Goal: Task Accomplishment & Management: Use online tool/utility

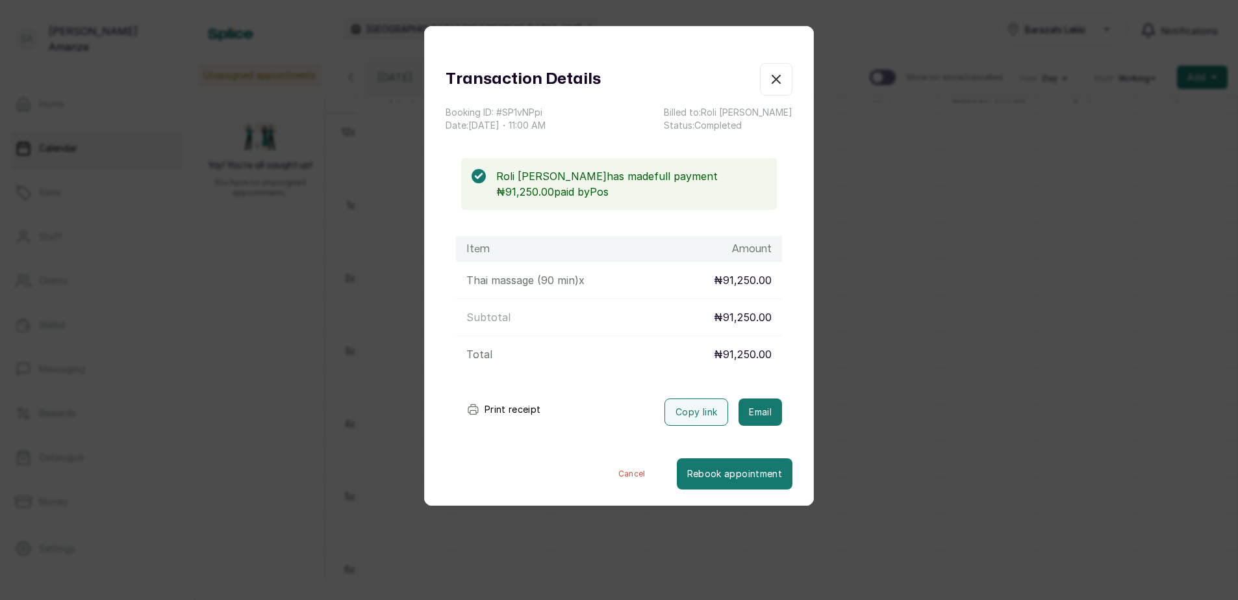
scroll to position [0, 272]
click at [769, 89] on button "Show no-show/cancelled" at bounding box center [776, 79] width 32 height 32
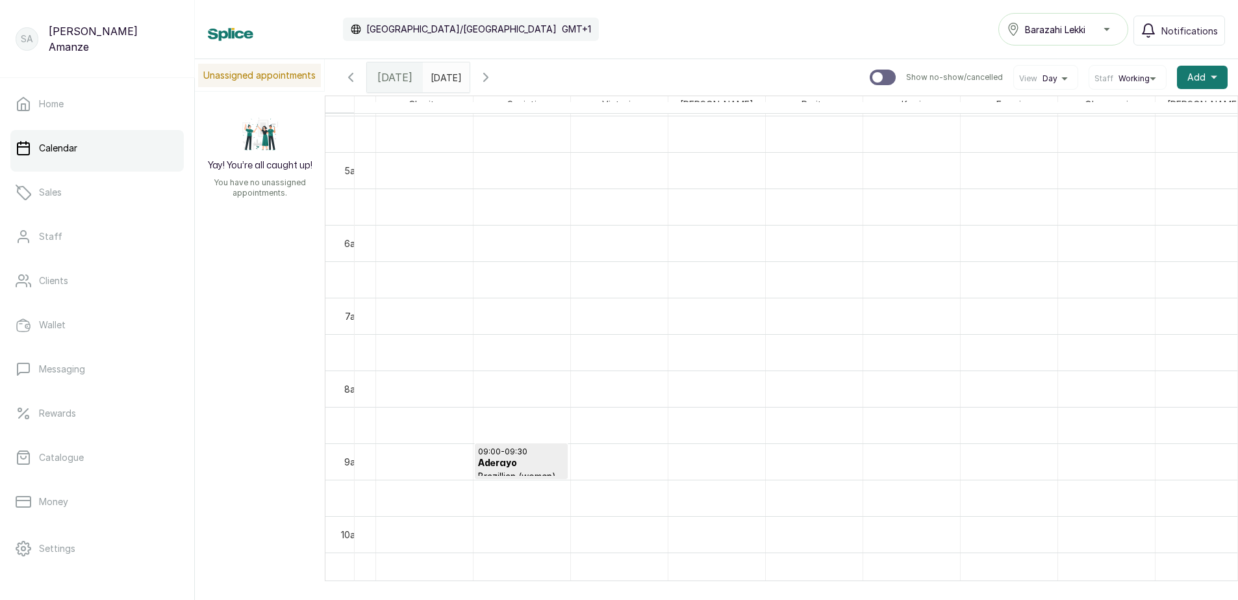
scroll to position [307, 272]
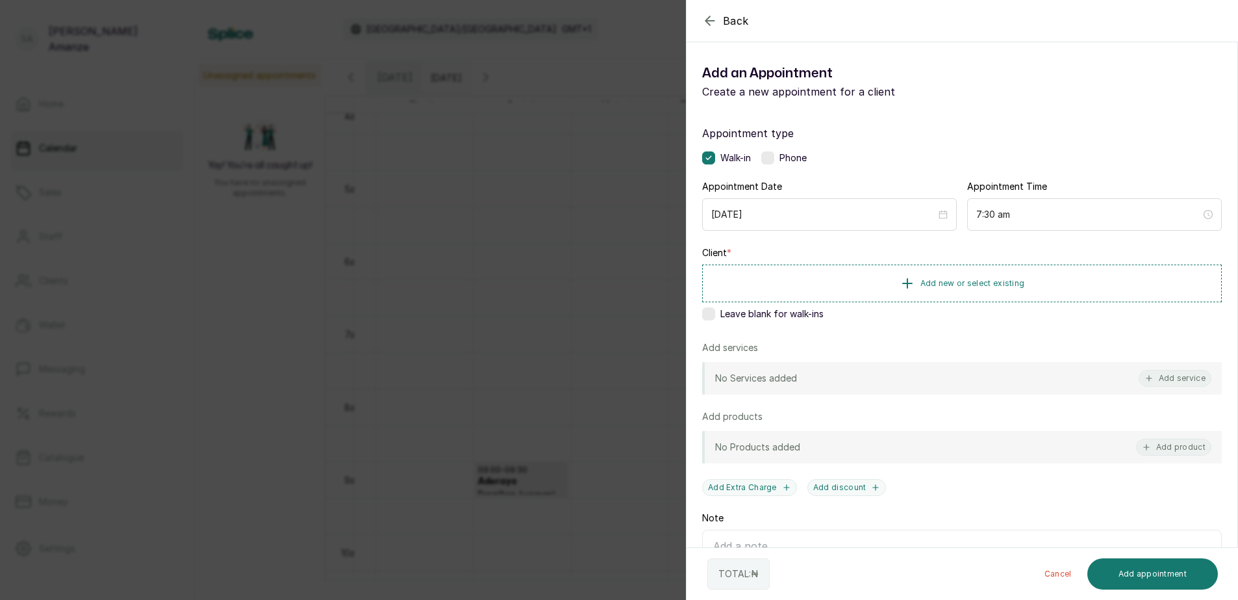
click at [708, 20] on icon "button" at bounding box center [710, 21] width 16 height 16
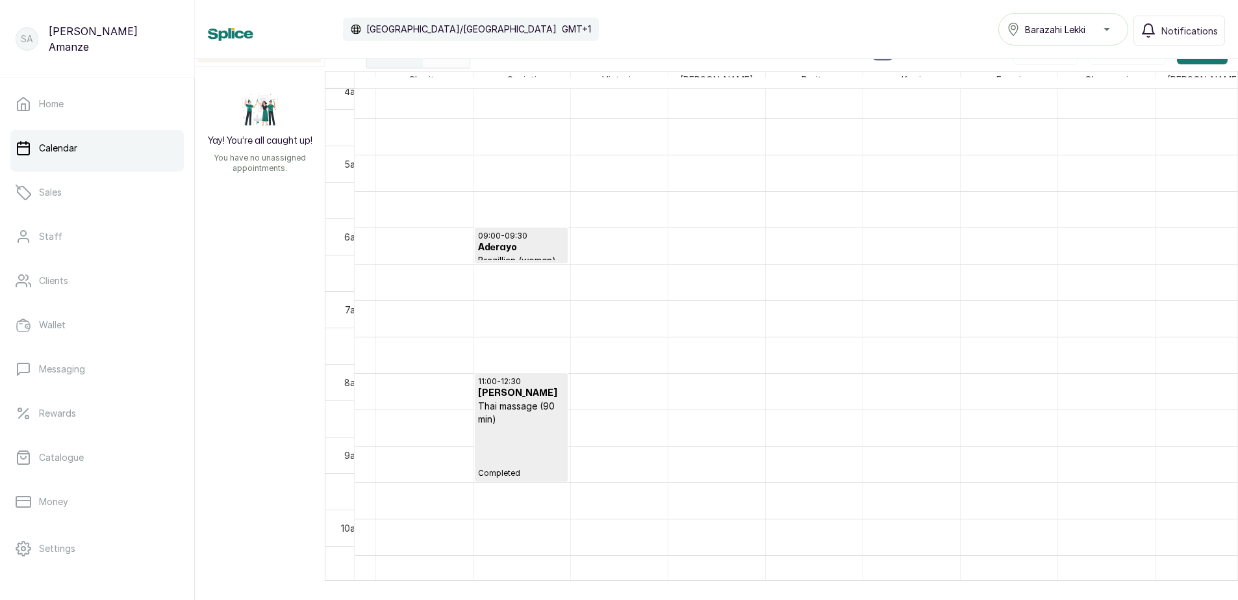
scroll to position [567, 0]
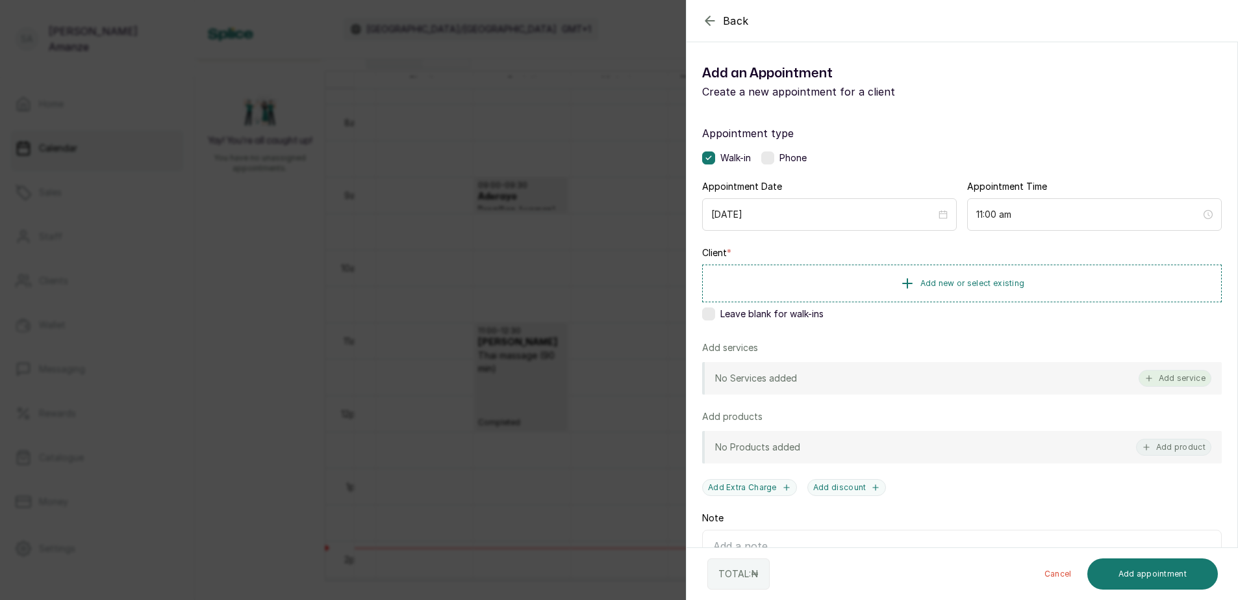
click at [1159, 378] on button "Add service" at bounding box center [1175, 378] width 73 height 17
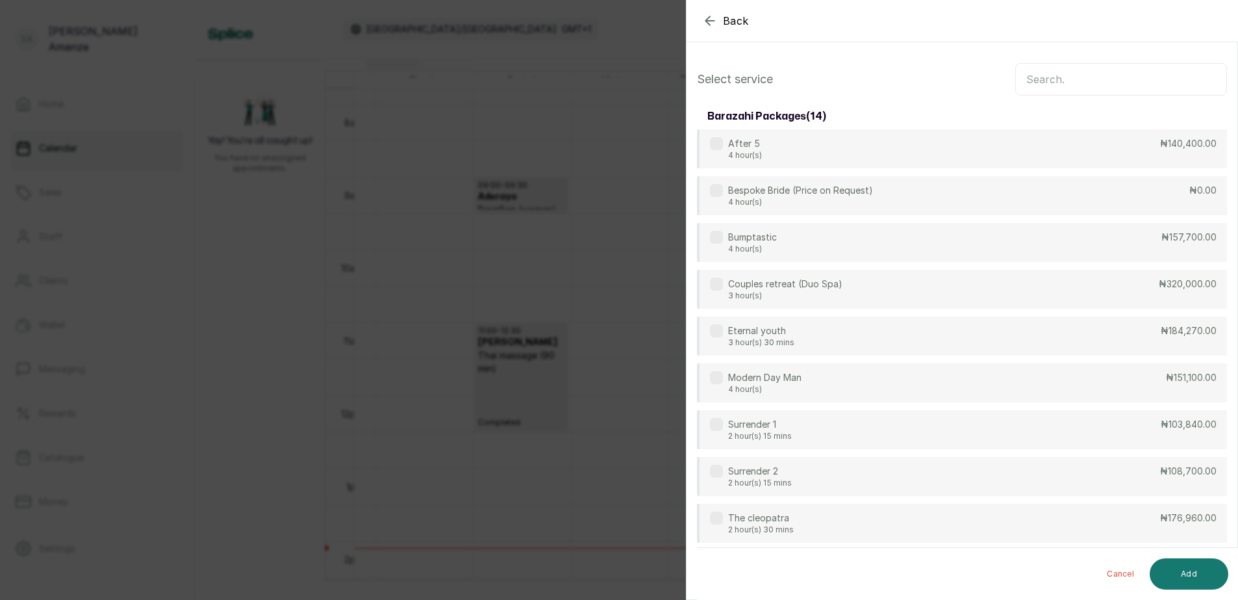
click at [1022, 103] on div "barazahi packages ( 14 )" at bounding box center [962, 116] width 530 height 26
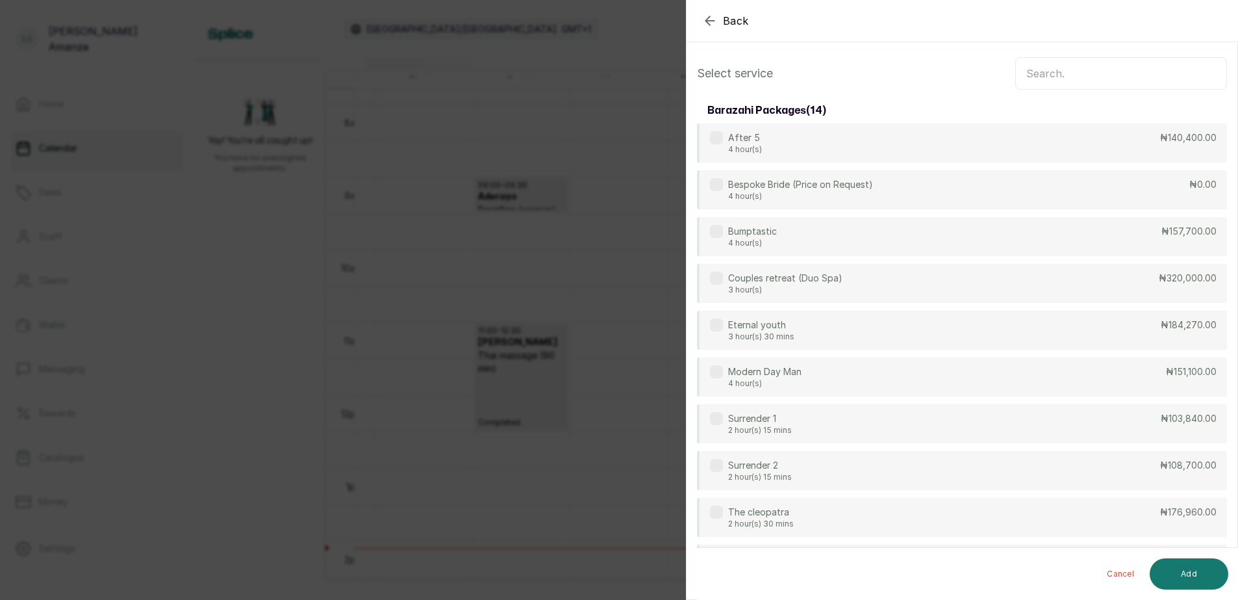
scroll to position [0, 0]
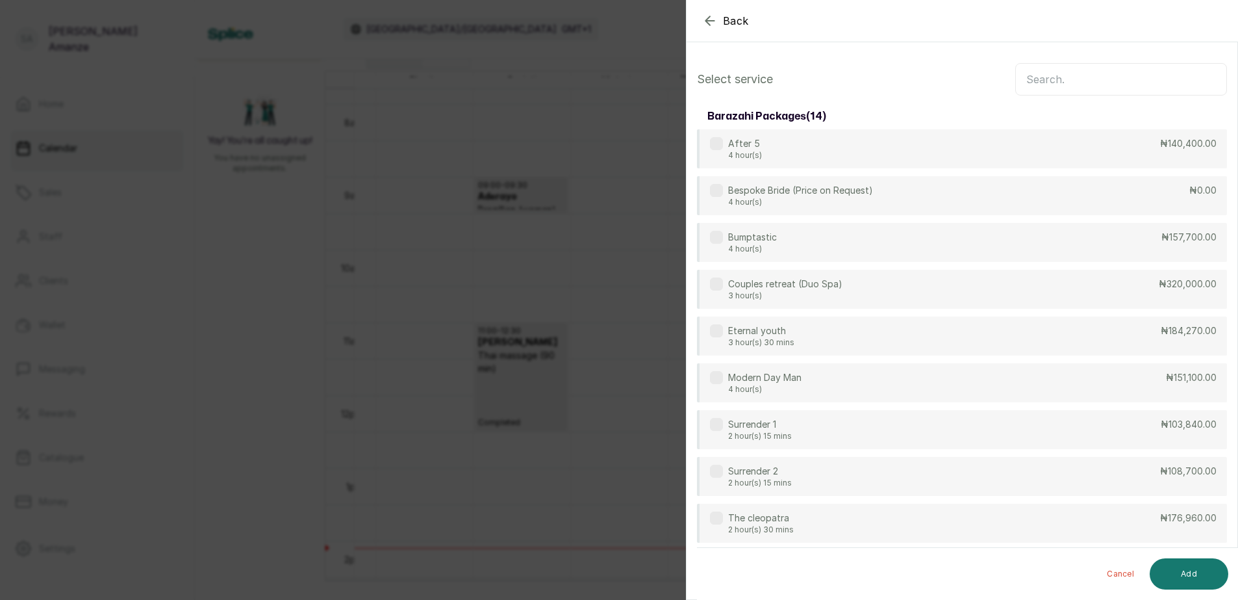
click at [1097, 76] on input "text" at bounding box center [1122, 79] width 212 height 32
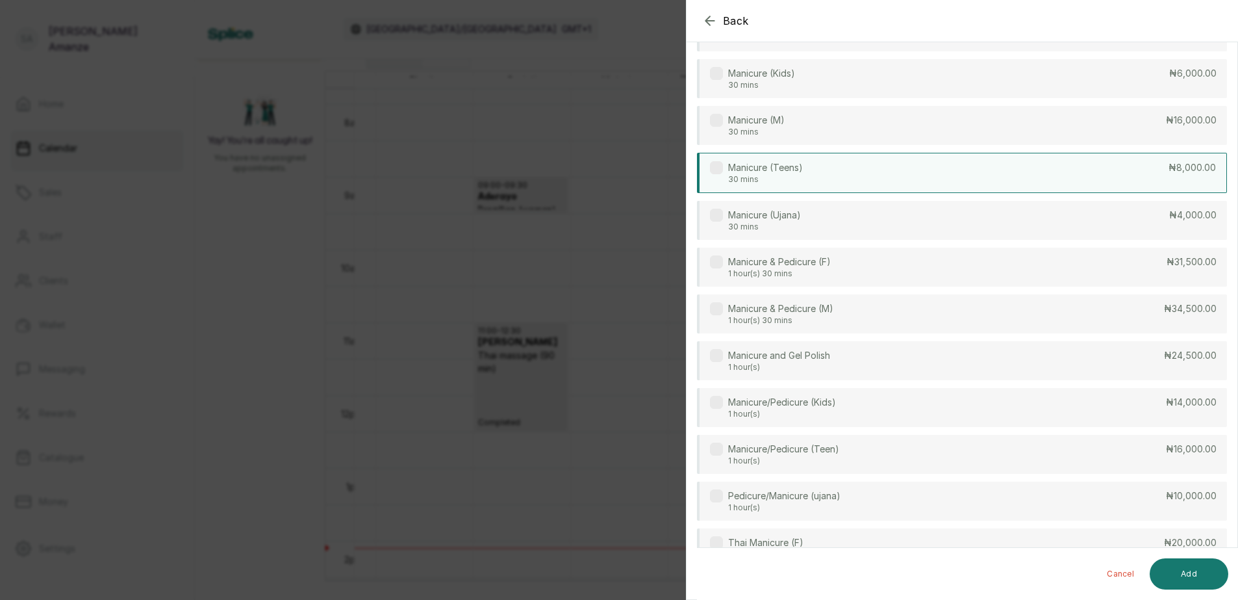
scroll to position [260, 0]
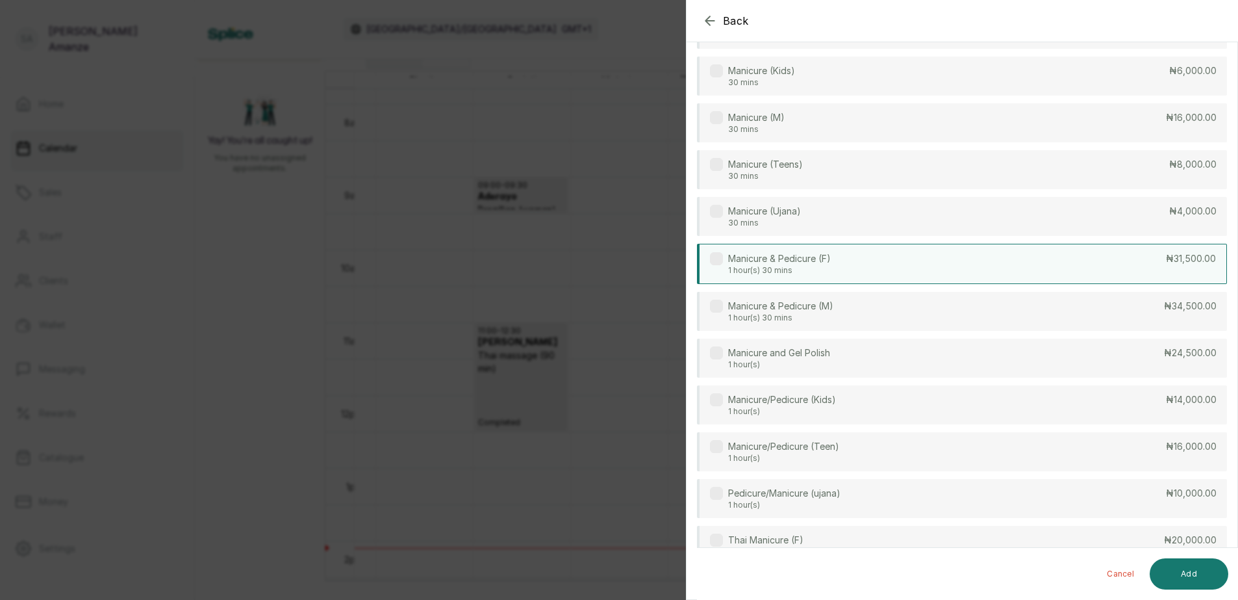
type input "mani"
click at [877, 265] on div "Manicure & Pedicure (F) 1 hour(s) 30 mins ₦31,500.00" at bounding box center [962, 264] width 530 height 40
click at [1178, 561] on button "Add" at bounding box center [1189, 573] width 79 height 31
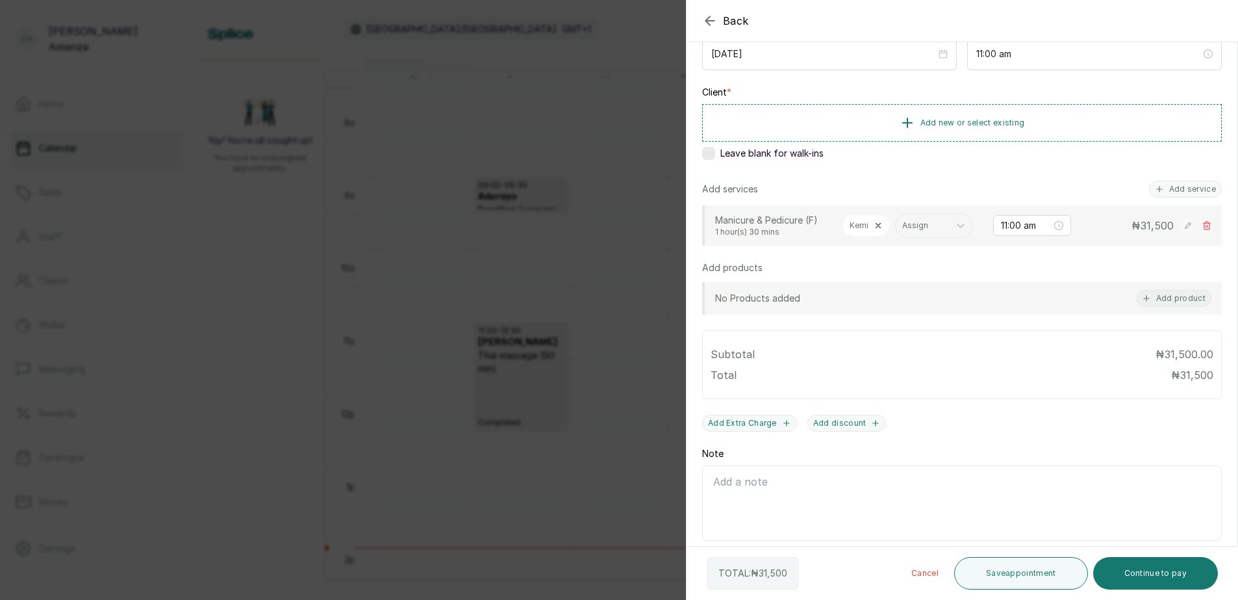
scroll to position [212, 0]
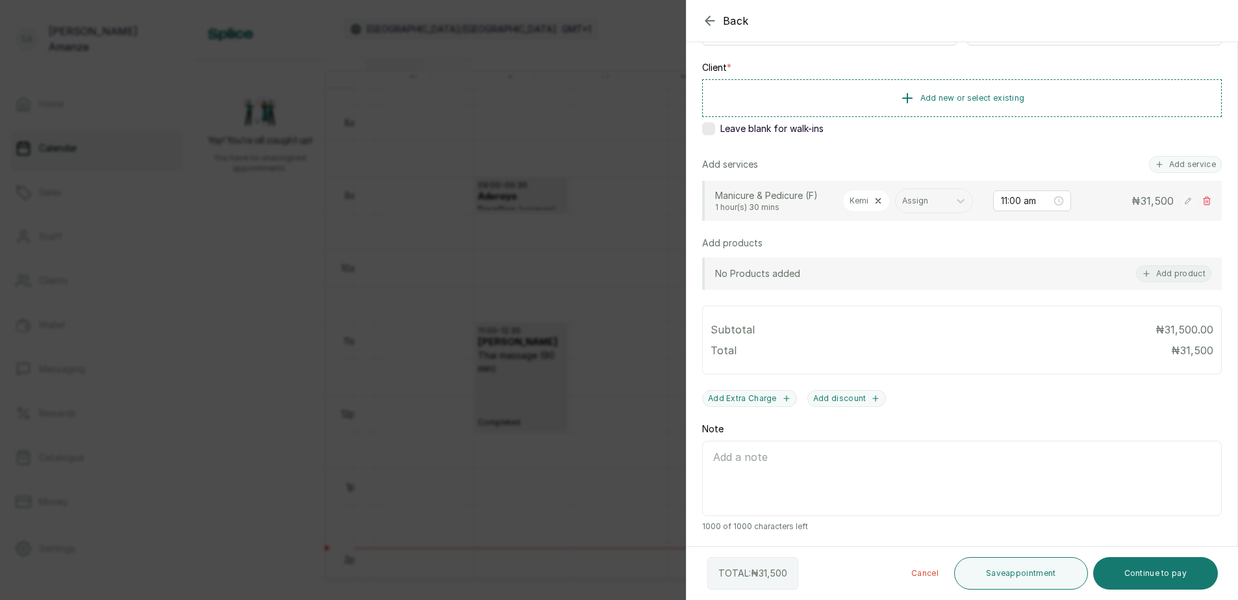
click at [713, 122] on label at bounding box center [708, 128] width 13 height 13
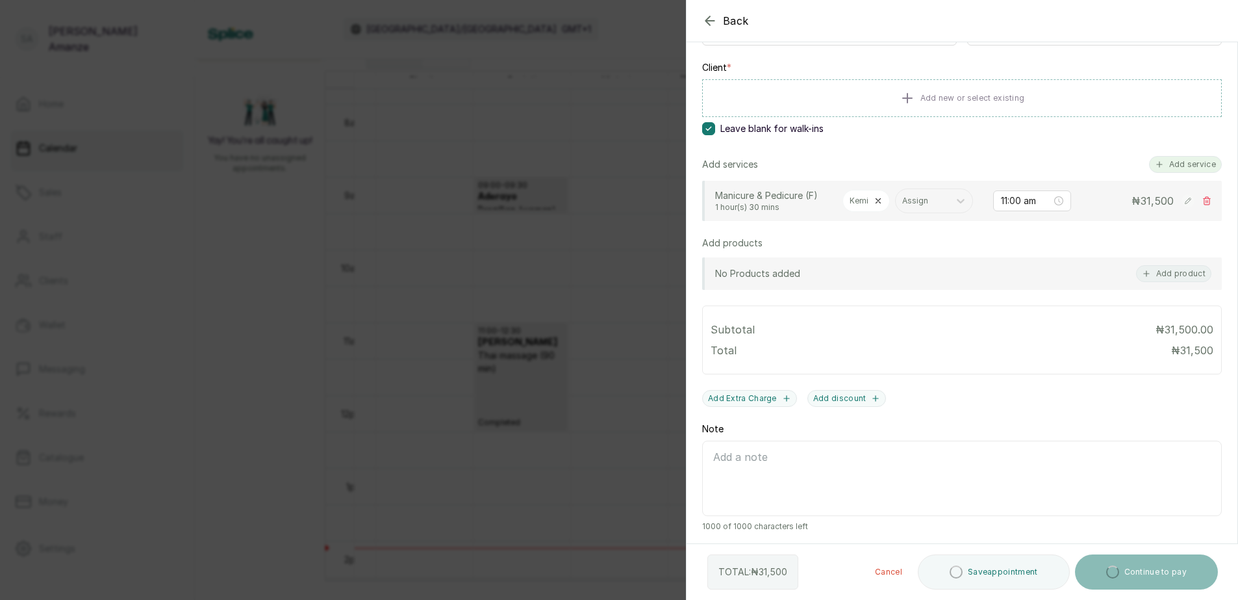
click at [1179, 156] on button "Add service" at bounding box center [1185, 164] width 73 height 17
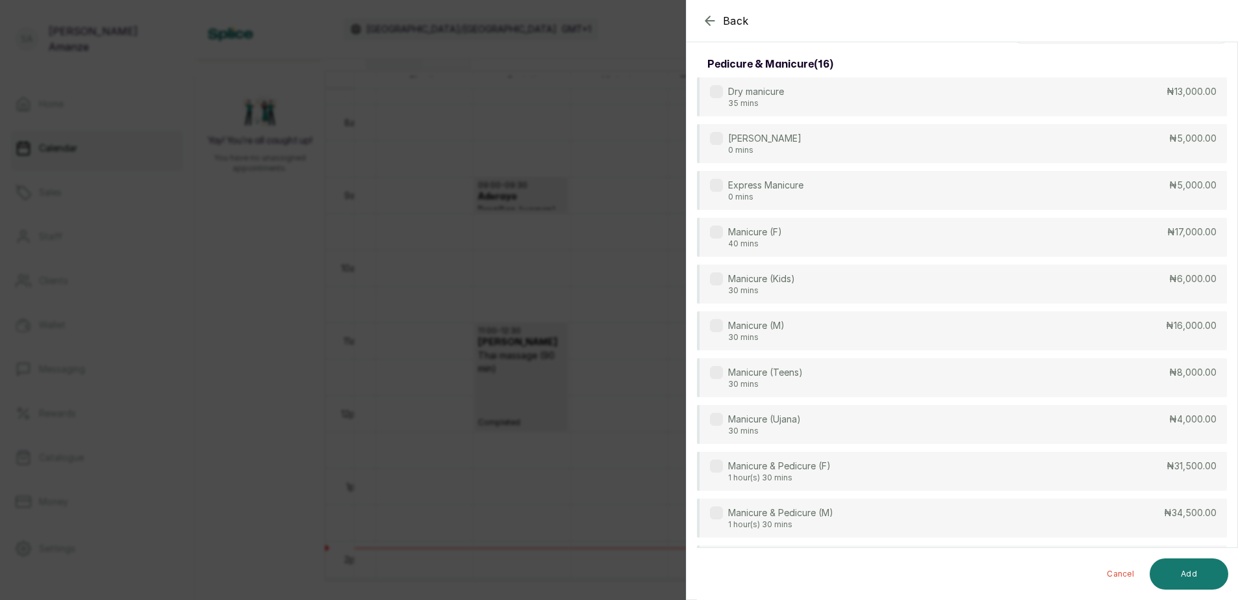
scroll to position [0, 0]
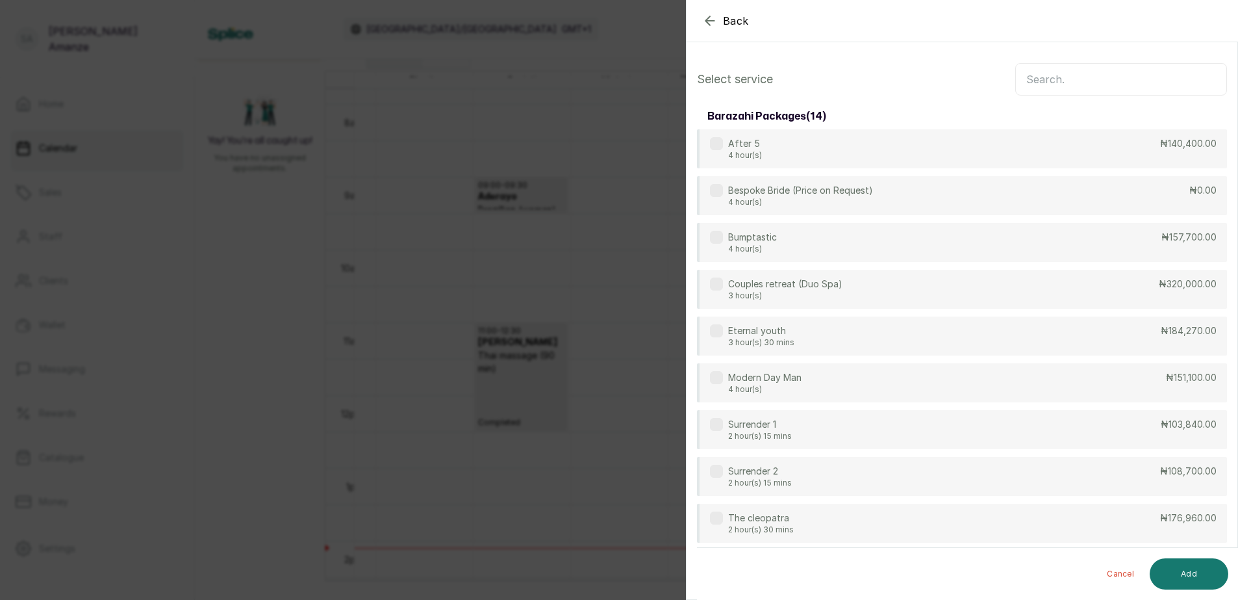
click at [1157, 66] on input "text" at bounding box center [1122, 79] width 212 height 32
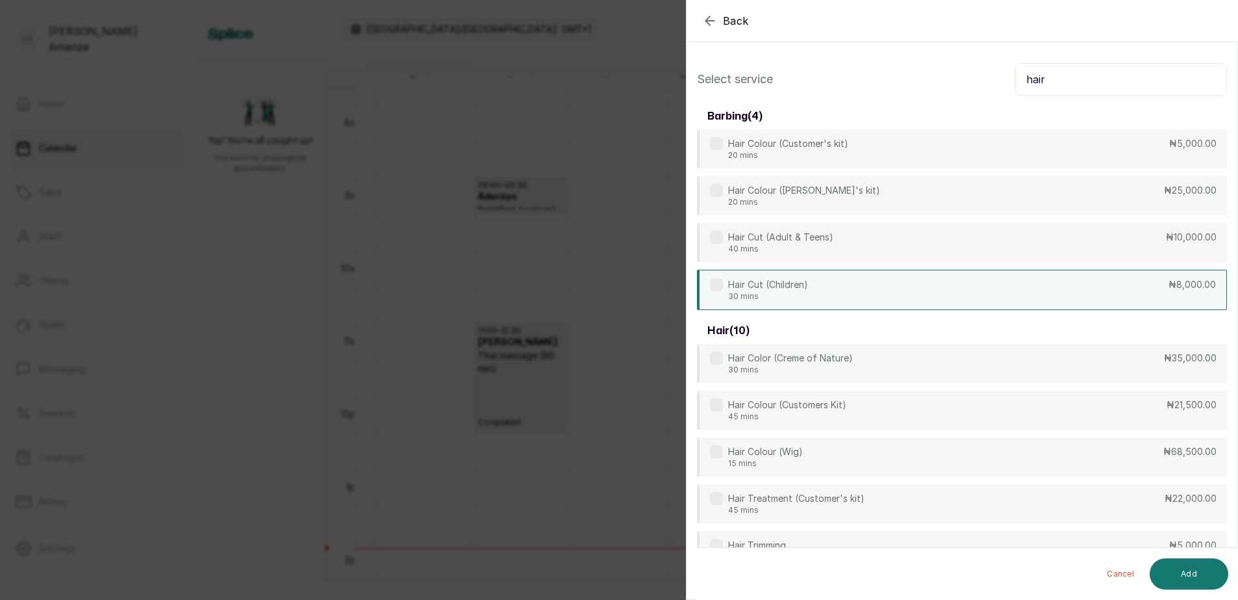
type input "hair"
click at [851, 272] on div "Hair Cut (Children) 30 mins ₦8,000.00" at bounding box center [962, 290] width 530 height 40
click at [1196, 569] on button "Add" at bounding box center [1189, 573] width 79 height 31
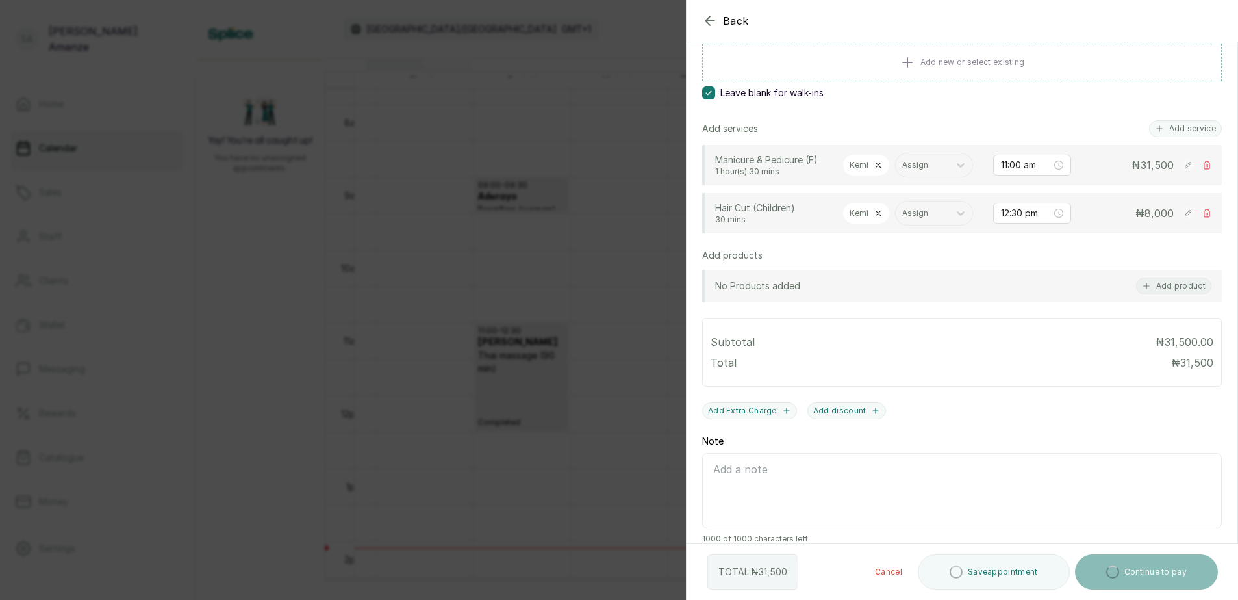
scroll to position [260, 0]
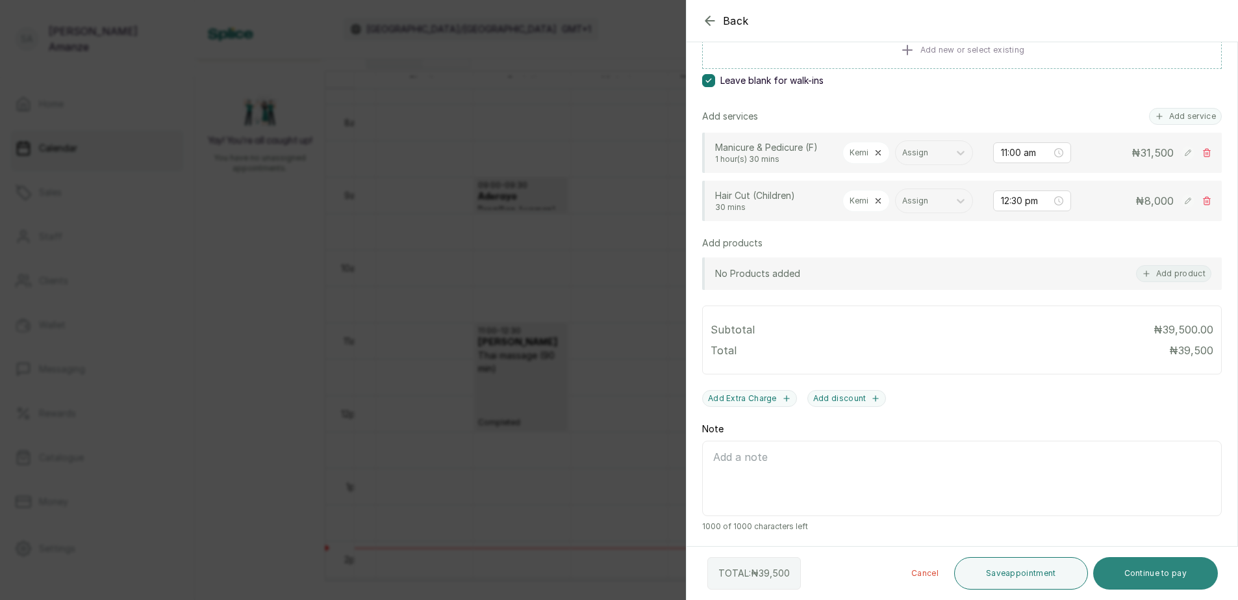
click at [1148, 573] on button "Continue to pay" at bounding box center [1156, 573] width 125 height 32
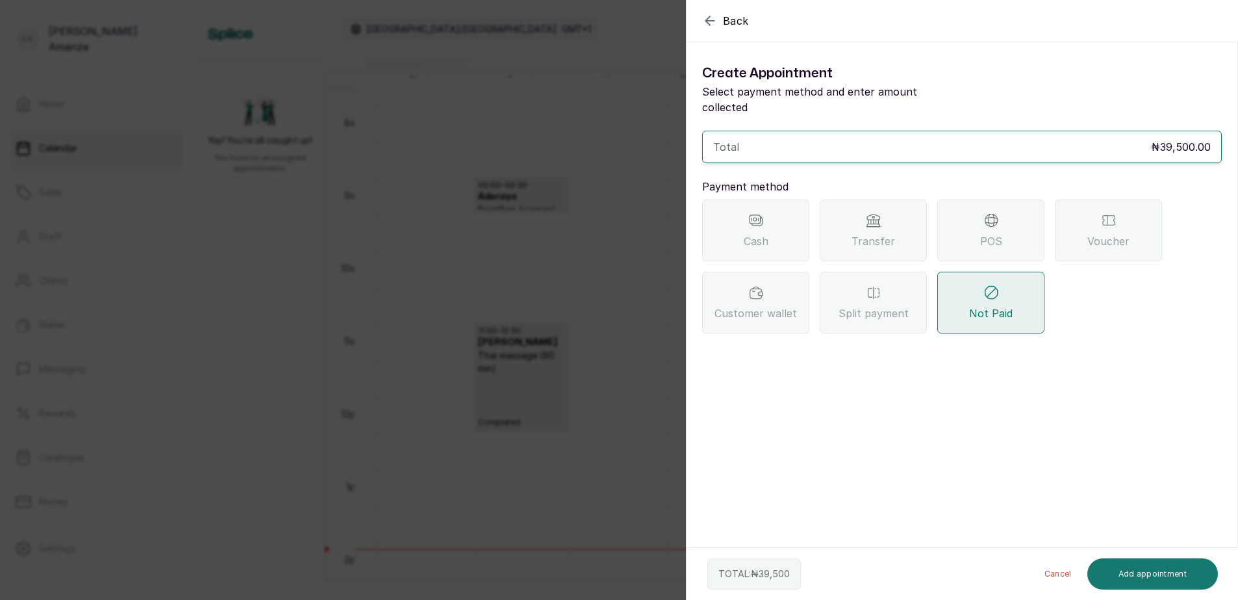
click at [966, 218] on div "POS" at bounding box center [991, 230] width 107 height 62
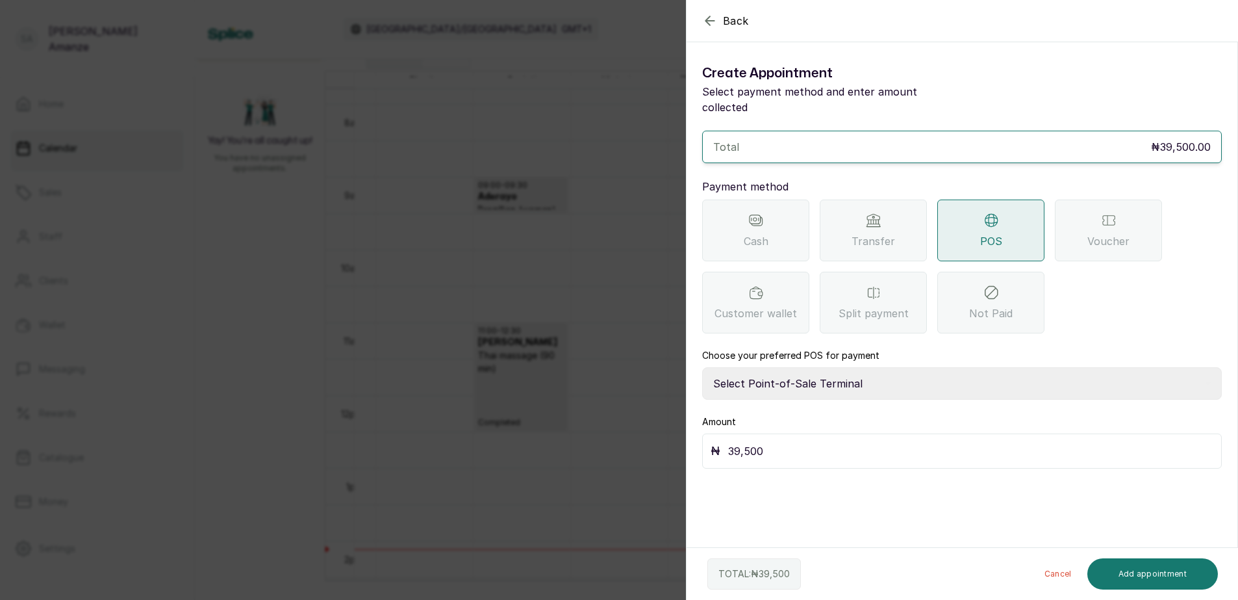
click at [849, 367] on select "Select Point-of-Sale Terminal [GEOGRAPHIC_DATA] POS Paystack-Titan Access POS A…" at bounding box center [962, 383] width 520 height 32
select select "4d1b21be-96f6-4525-8484-90dd038af117"
click at [702, 367] on select "Select Point-of-Sale Terminal [GEOGRAPHIC_DATA] POS Paystack-Titan Access POS A…" at bounding box center [962, 383] width 520 height 32
click at [1133, 562] on button "Add appointment" at bounding box center [1153, 573] width 131 height 31
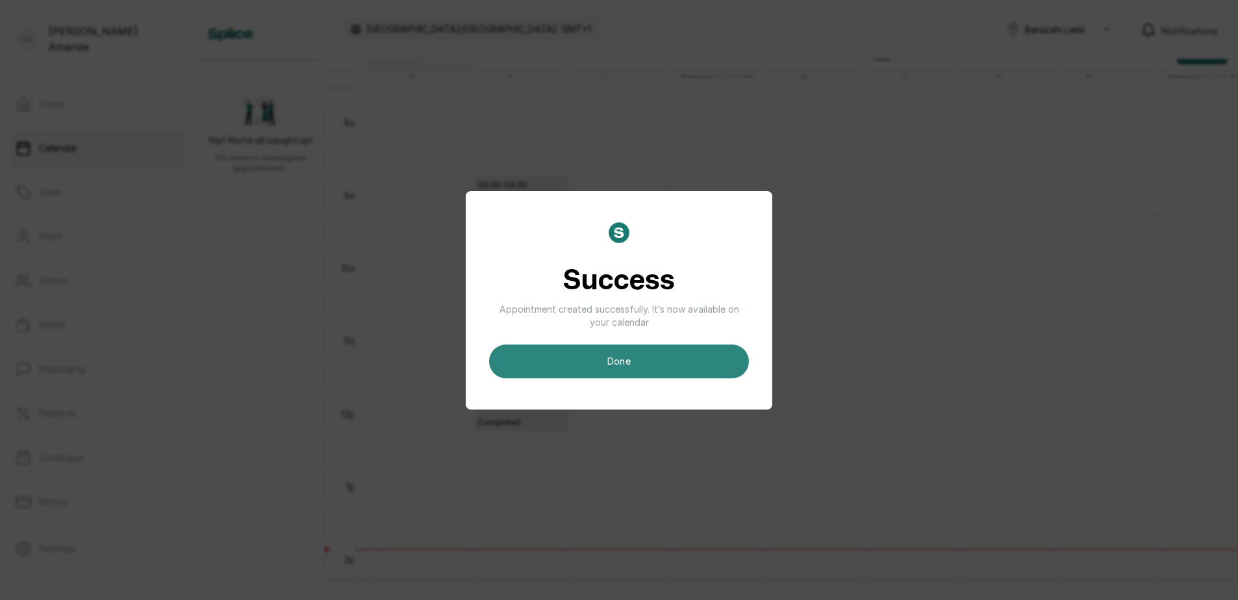
click at [676, 365] on button "done" at bounding box center [619, 361] width 260 height 34
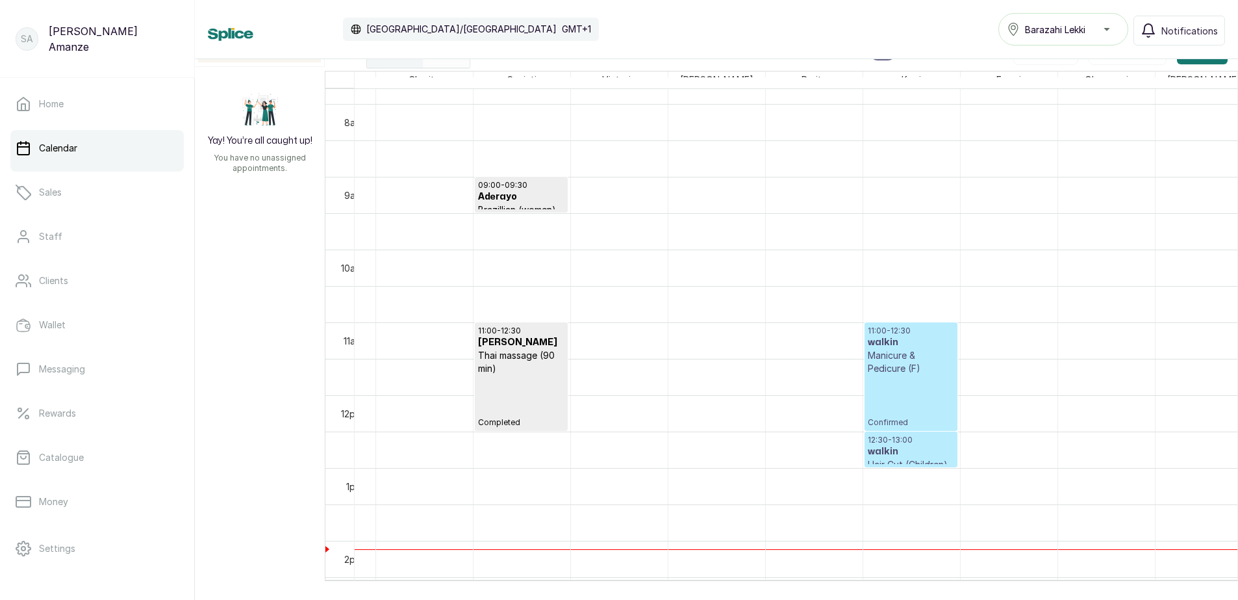
click at [907, 378] on div "11:00 - 12:30 walkin Manicure & Pedicure (F) Confirmed" at bounding box center [911, 377] width 86 height 102
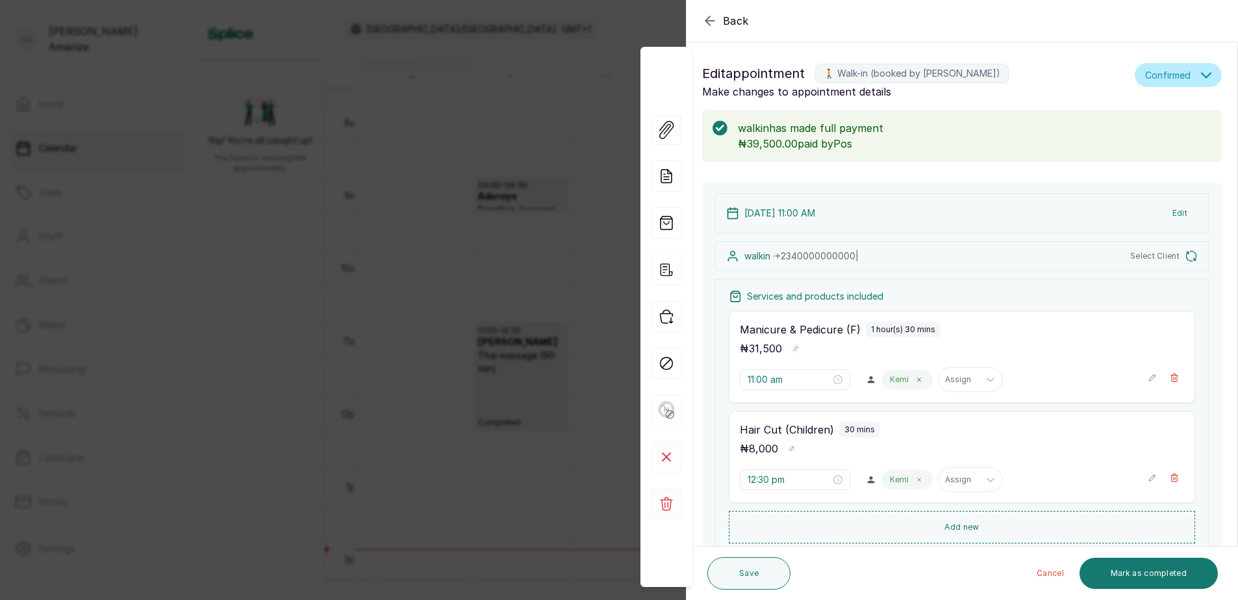
click at [917, 478] on span at bounding box center [919, 479] width 10 height 10
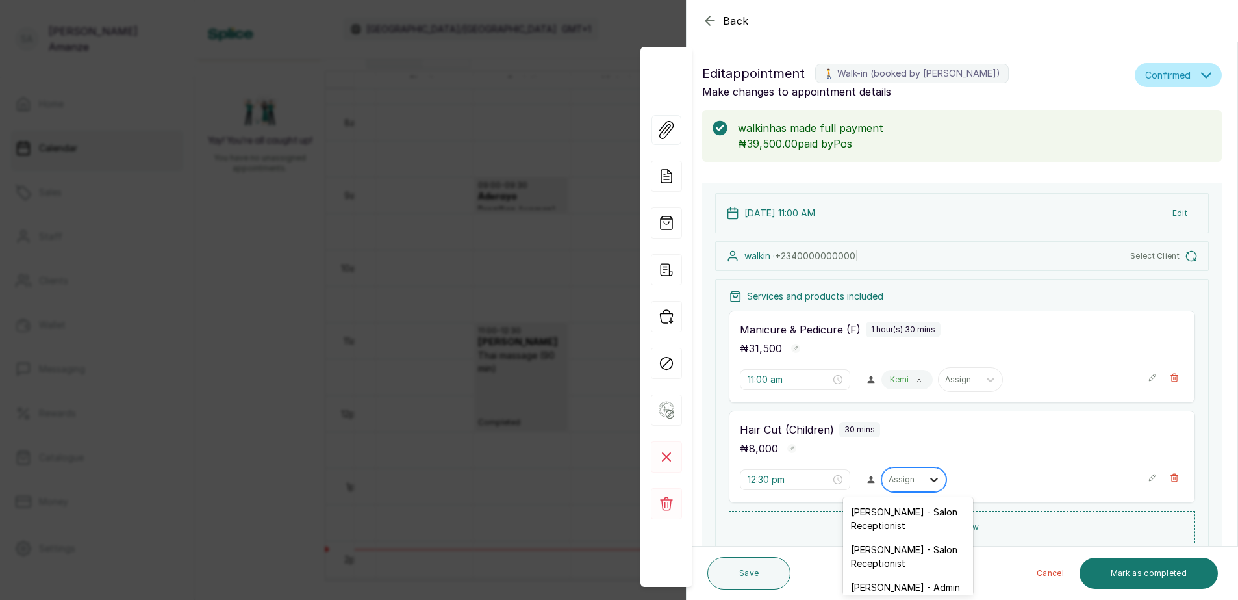
click at [929, 483] on icon at bounding box center [934, 479] width 13 height 13
type input "ta"
click at [910, 526] on div "[PERSON_NAME] - Senior [PERSON_NAME]" at bounding box center [908, 519] width 130 height 38
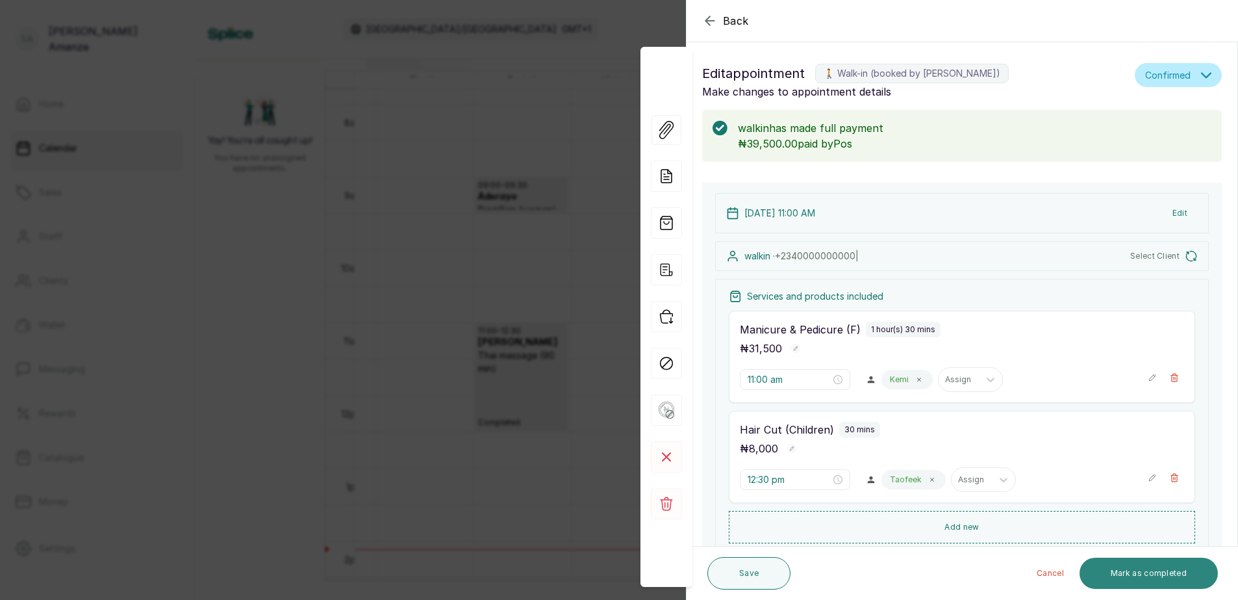
click at [1111, 570] on button "Mark as completed" at bounding box center [1149, 573] width 138 height 31
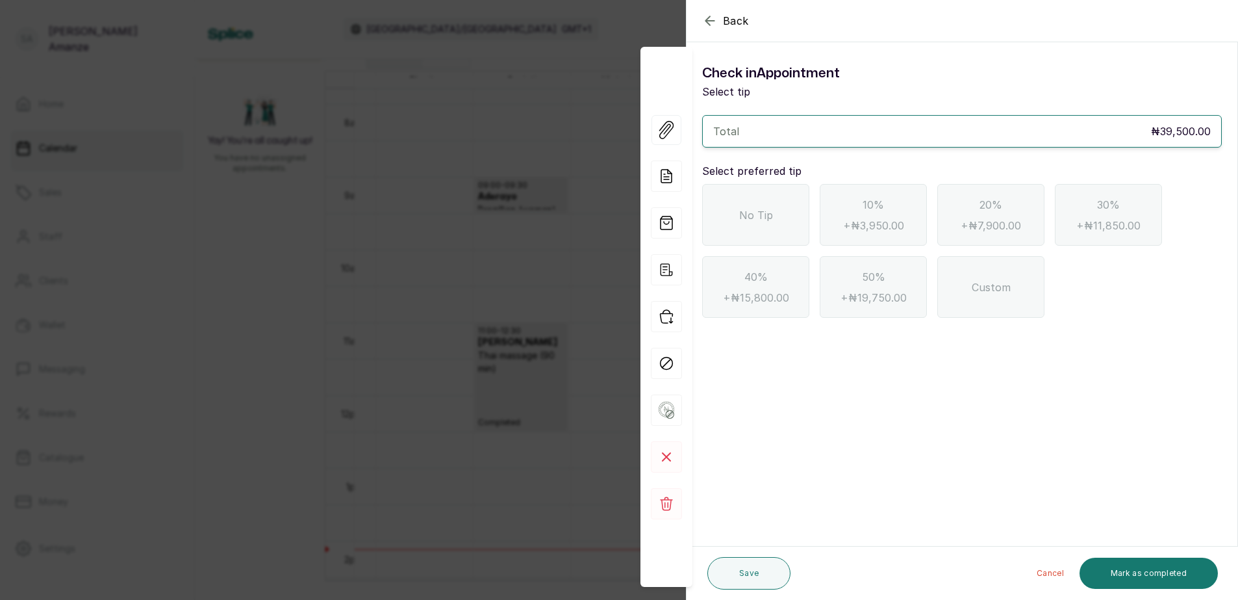
click at [759, 231] on div "No Tip" at bounding box center [755, 215] width 107 height 62
click at [1162, 571] on button "Mark as completed" at bounding box center [1149, 573] width 138 height 31
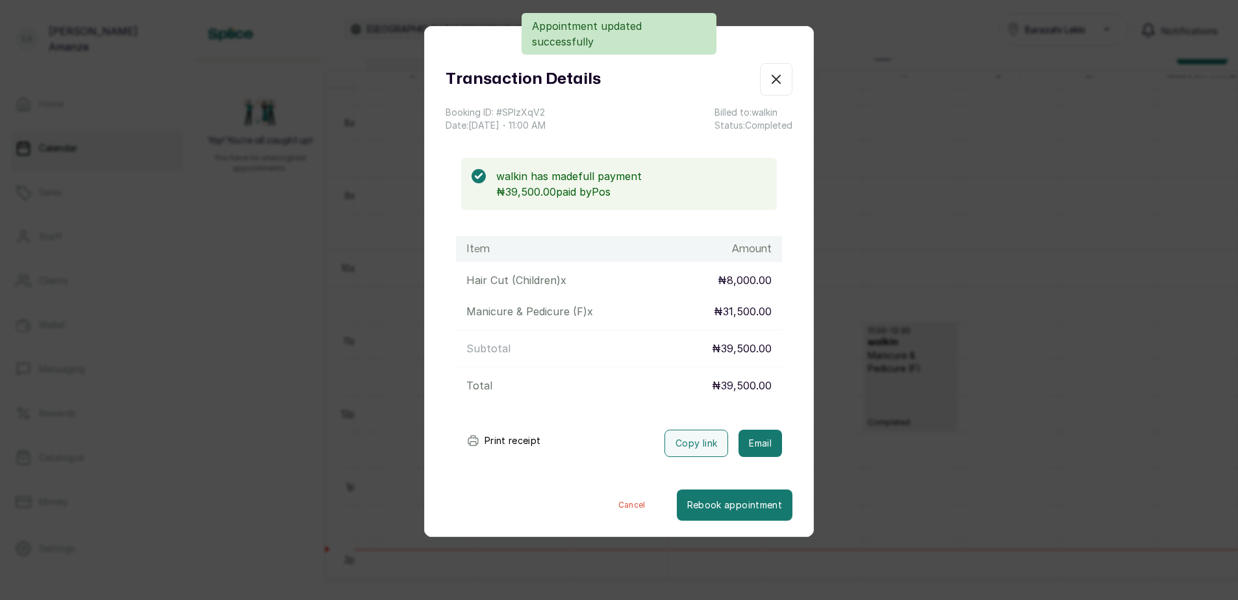
click at [496, 437] on button "Print receipt" at bounding box center [504, 441] width 96 height 26
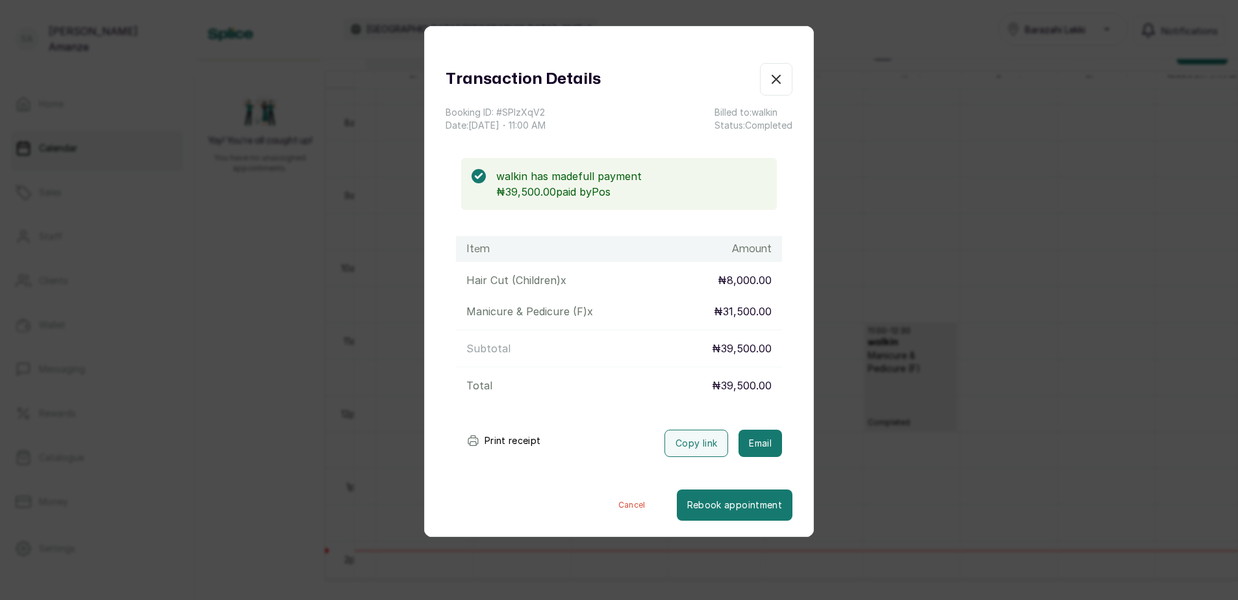
click at [760, 73] on button "Show no-show/cancelled" at bounding box center [776, 79] width 32 height 32
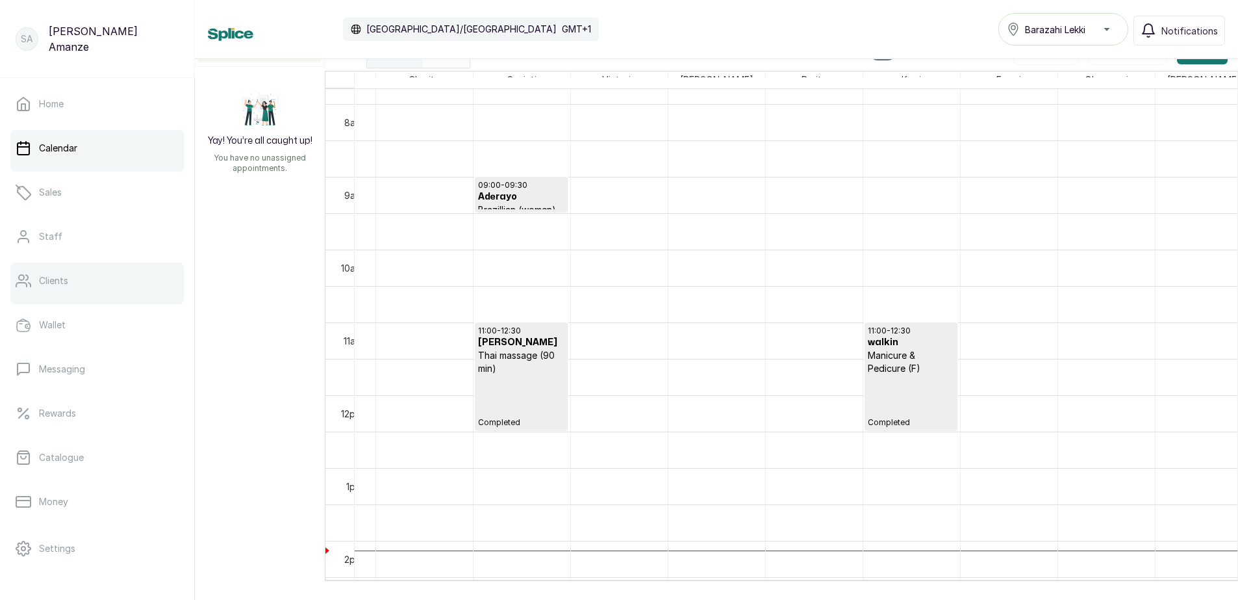
click at [117, 296] on link "Clients" at bounding box center [96, 281] width 173 height 36
